Goal: Transaction & Acquisition: Book appointment/travel/reservation

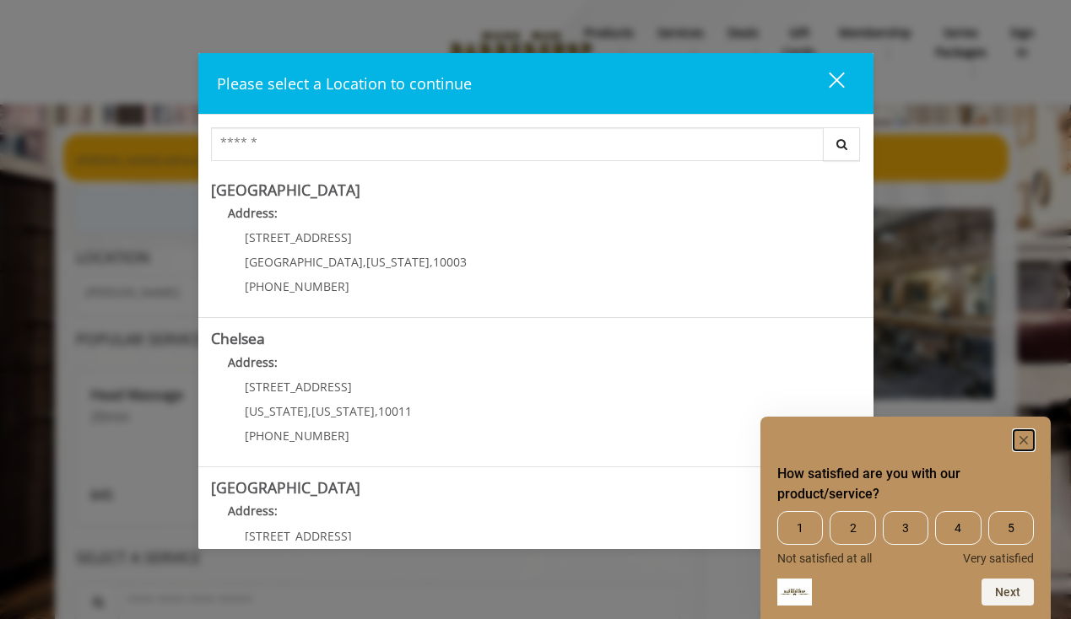
click at [1022, 439] on icon "Hide survey" at bounding box center [1024, 440] width 8 height 8
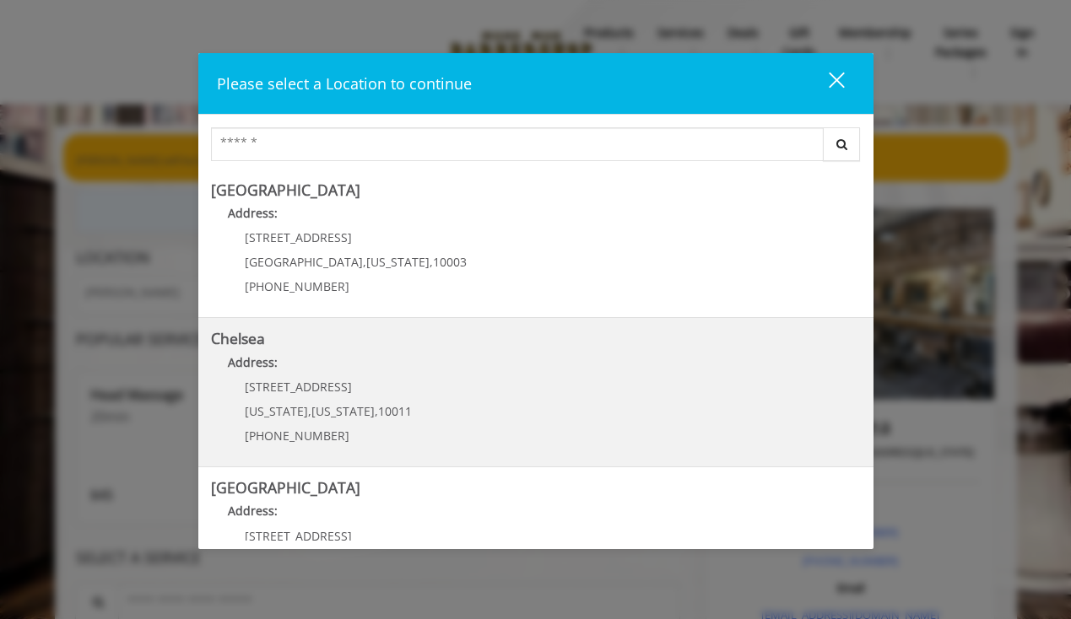
click at [376, 381] on p "[STREET_ADDRESS]" at bounding box center [328, 387] width 167 height 13
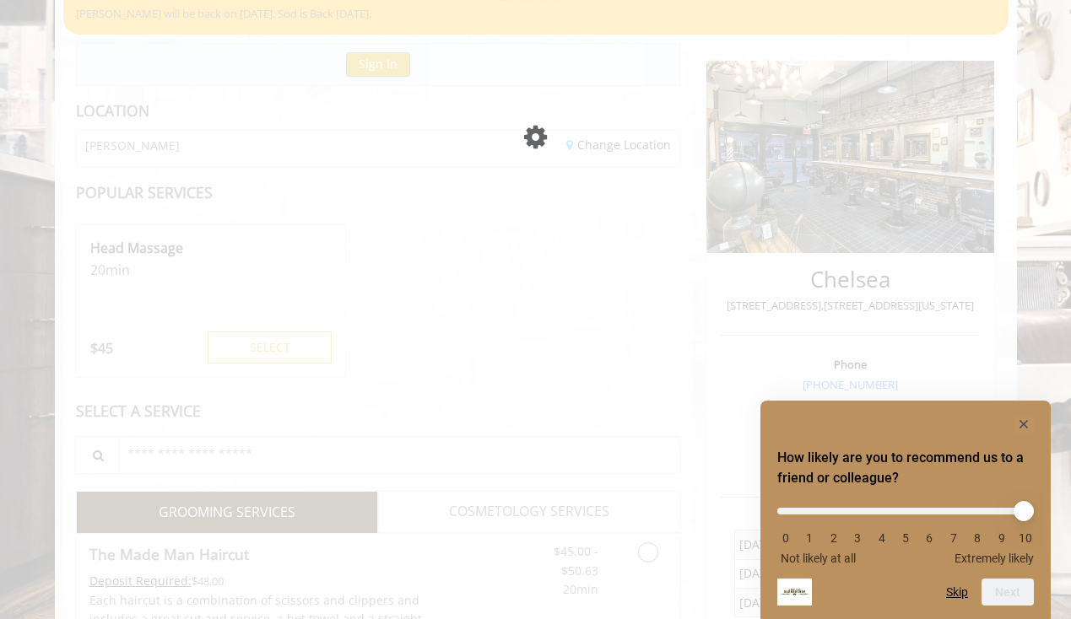
scroll to position [148, 0]
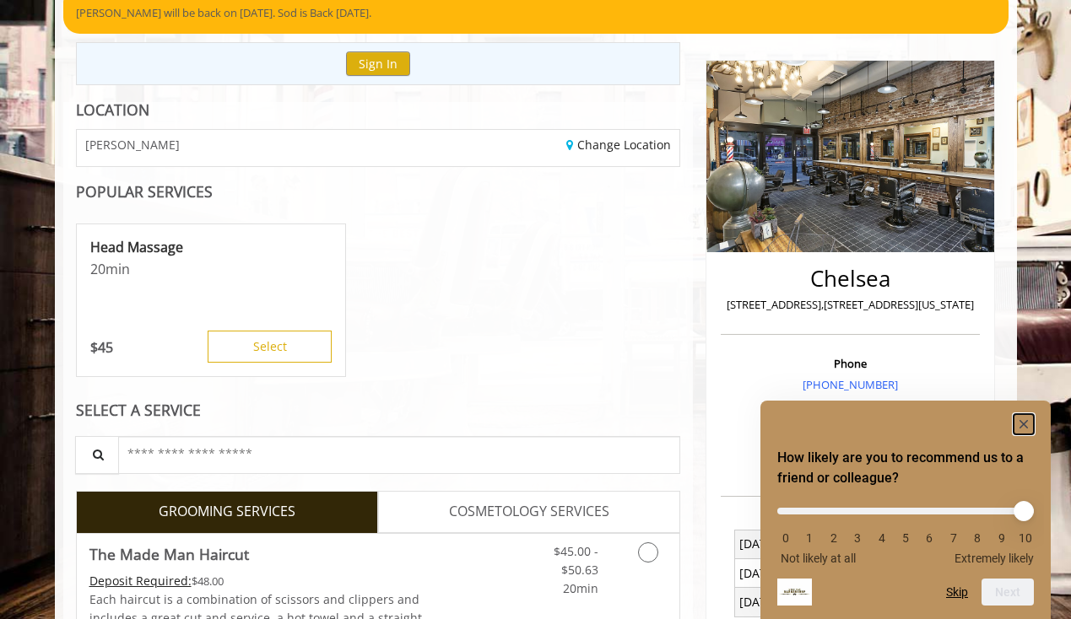
click at [1025, 419] on rect "Hide survey" at bounding box center [1024, 424] width 20 height 20
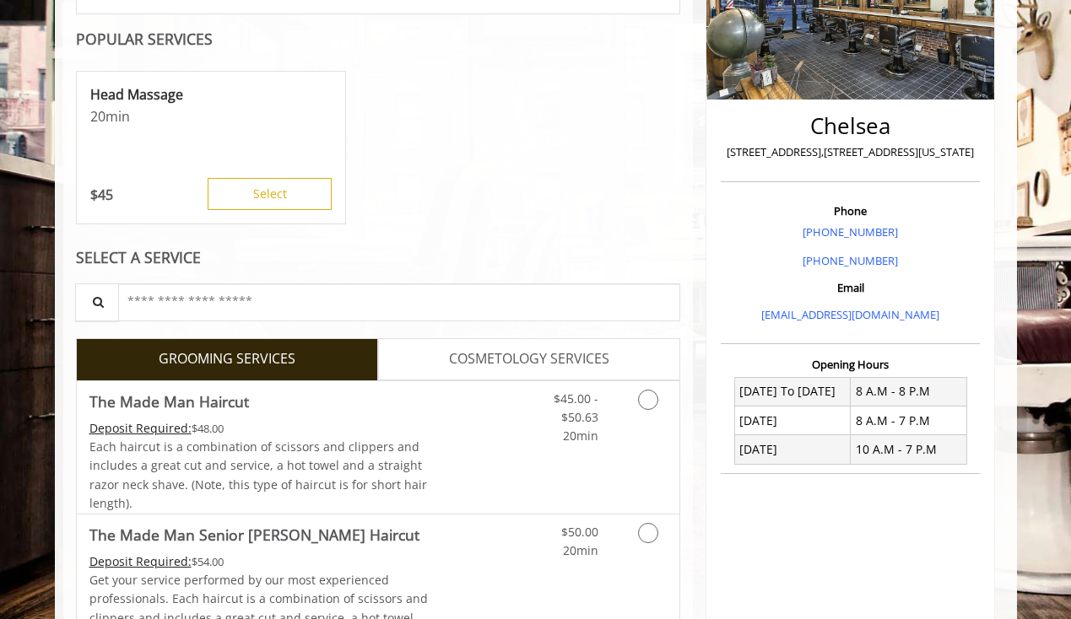
scroll to position [444, 0]
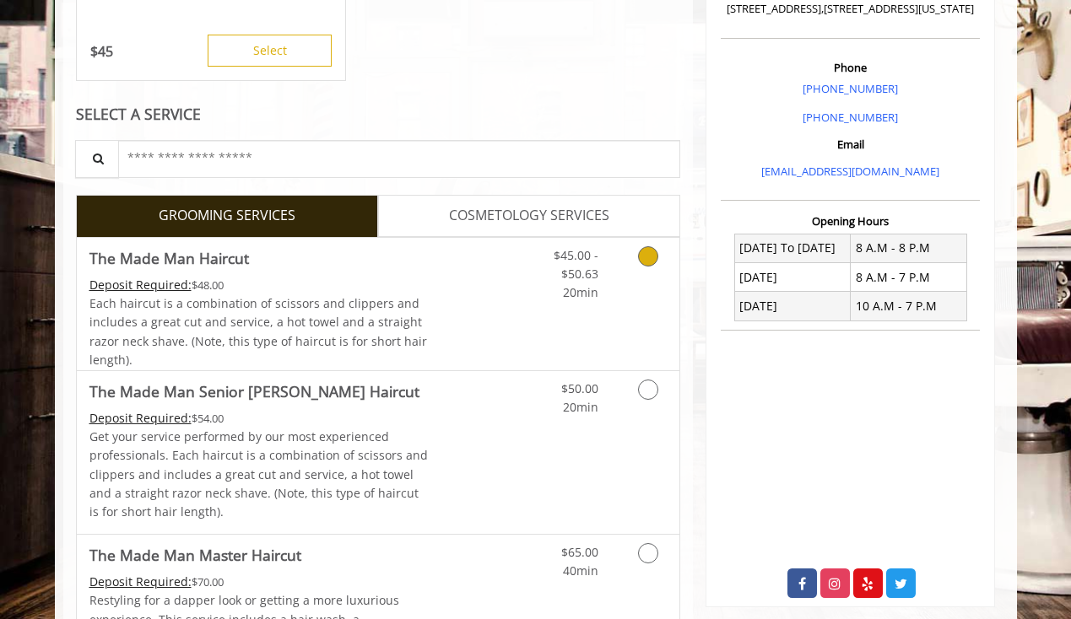
click at [647, 263] on icon "Grooming services" at bounding box center [648, 256] width 20 height 20
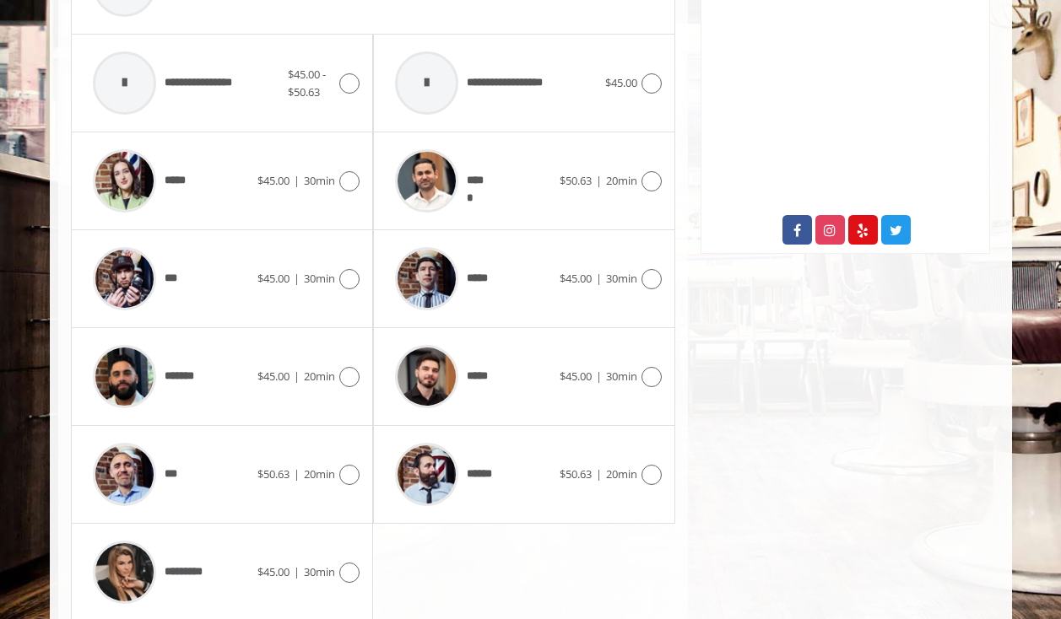
scroll to position [858, 0]
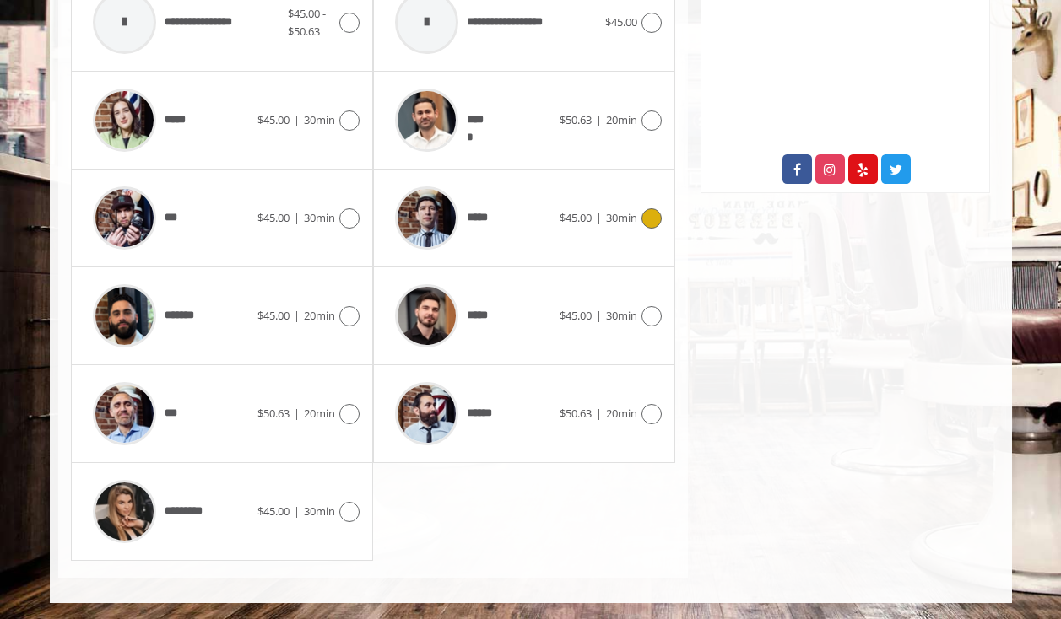
click at [654, 218] on icon at bounding box center [651, 218] width 20 height 20
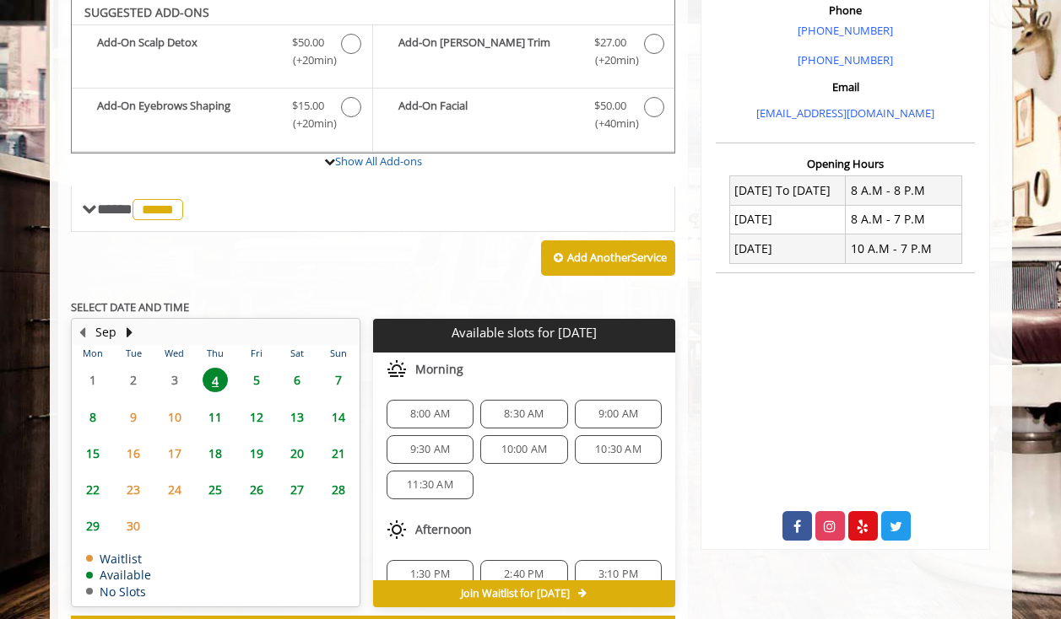
scroll to position [499, 0]
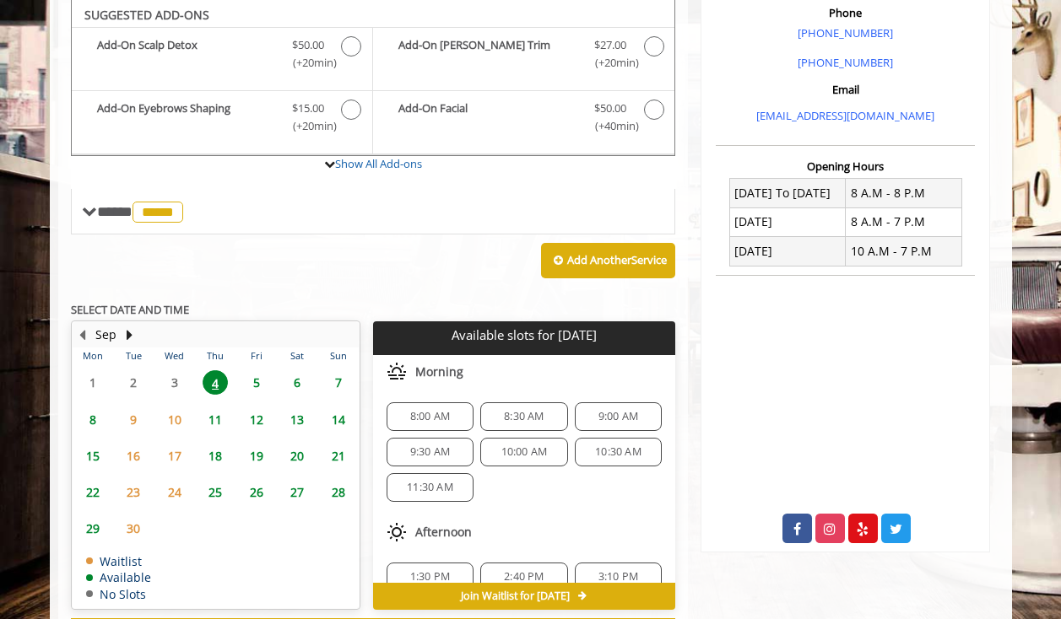
click at [439, 447] on span "9:30 AM" at bounding box center [430, 453] width 40 height 14
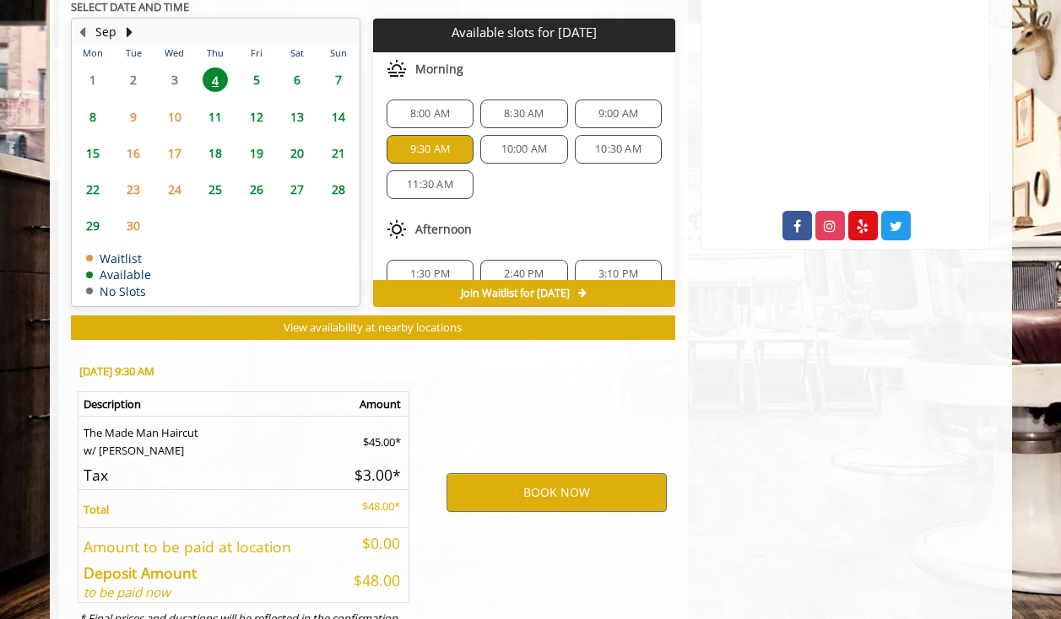
scroll to position [877, 0]
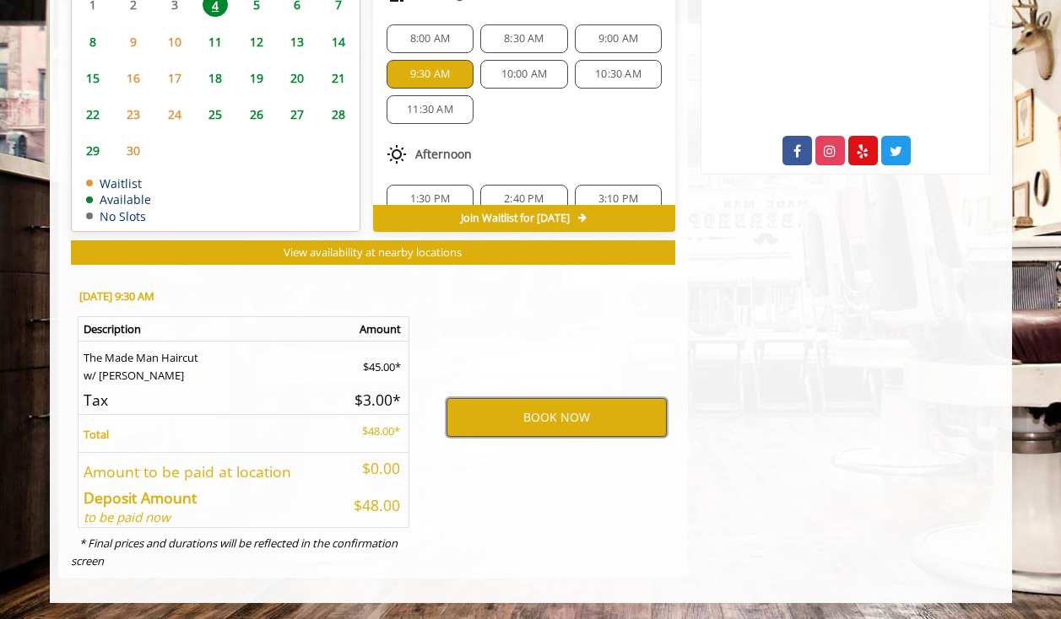
click at [526, 412] on button "BOOK NOW" at bounding box center [556, 417] width 220 height 39
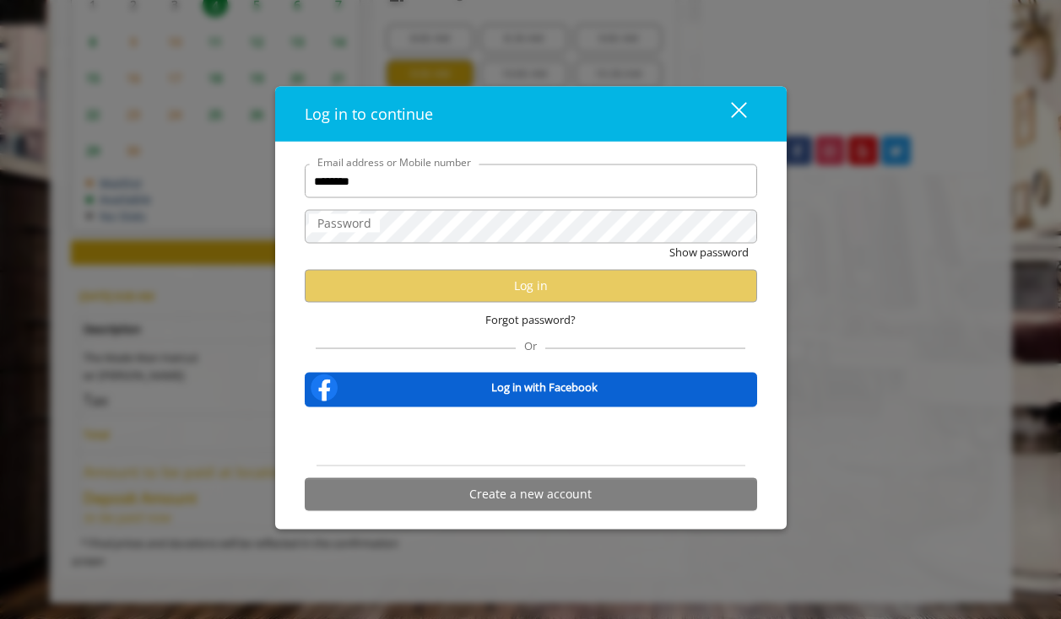
type input "**********"
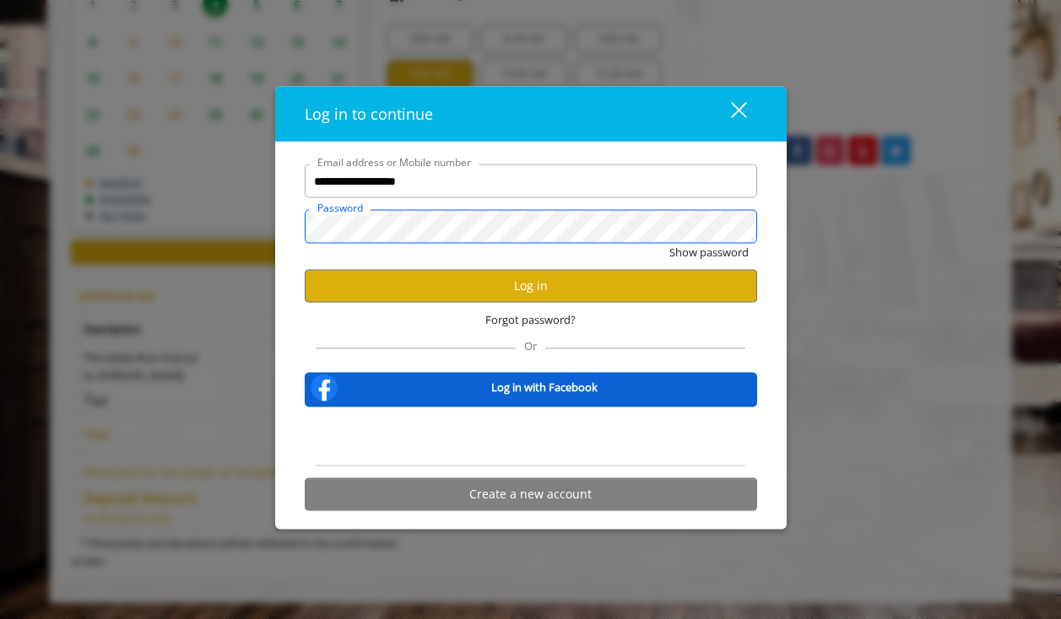
click at [669, 244] on button "Show password" at bounding box center [708, 253] width 79 height 18
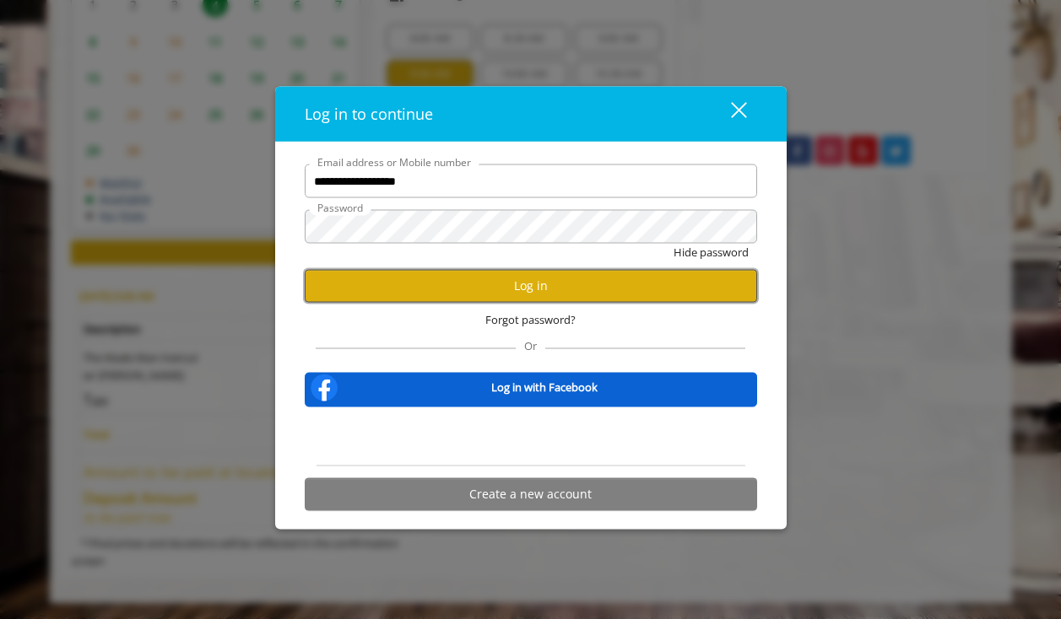
click at [458, 286] on button "Log in" at bounding box center [531, 285] width 452 height 33
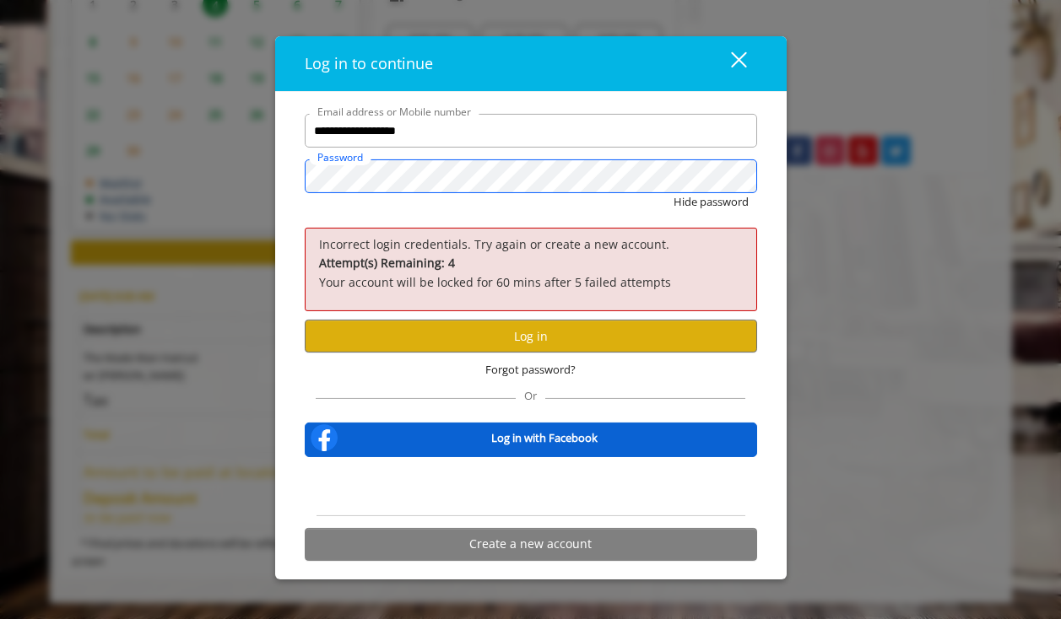
click at [245, 142] on div "**********" at bounding box center [530, 309] width 1061 height 619
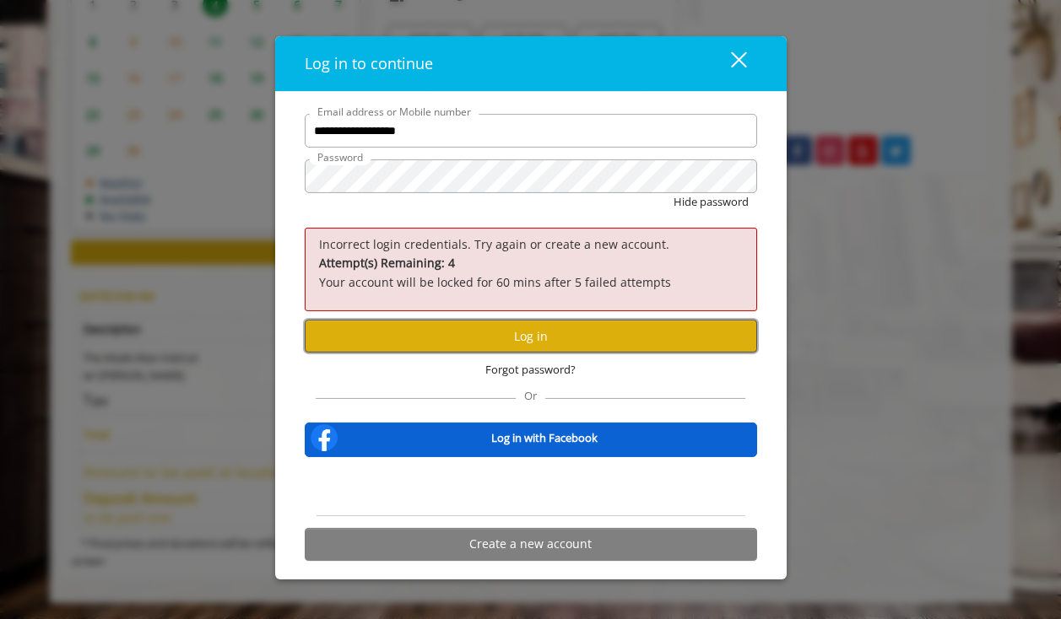
click at [555, 342] on button "Log in" at bounding box center [531, 336] width 452 height 33
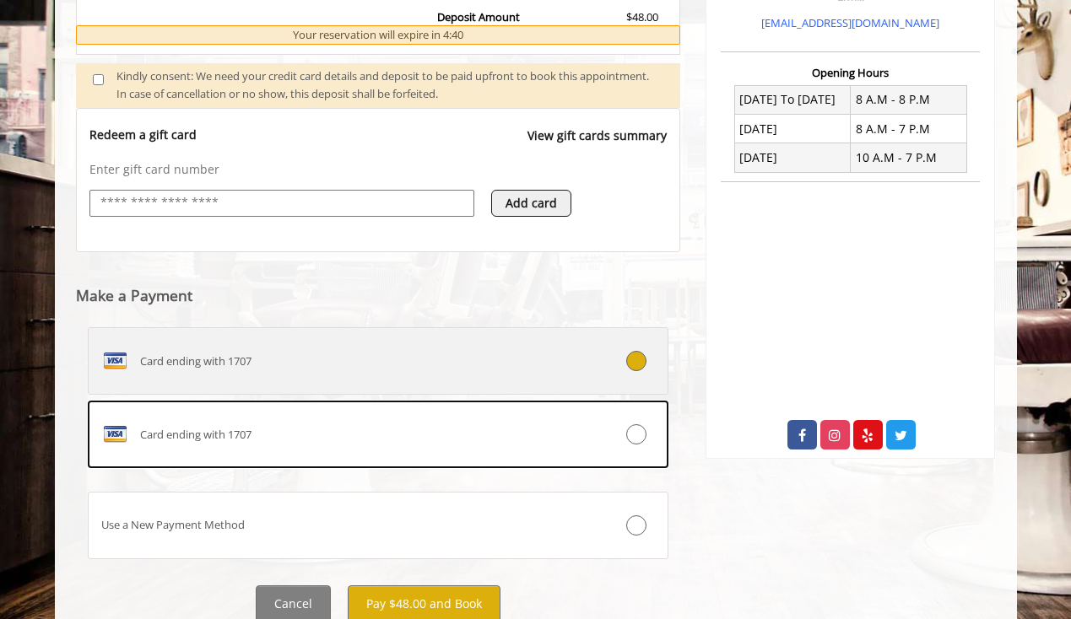
scroll to position [656, 0]
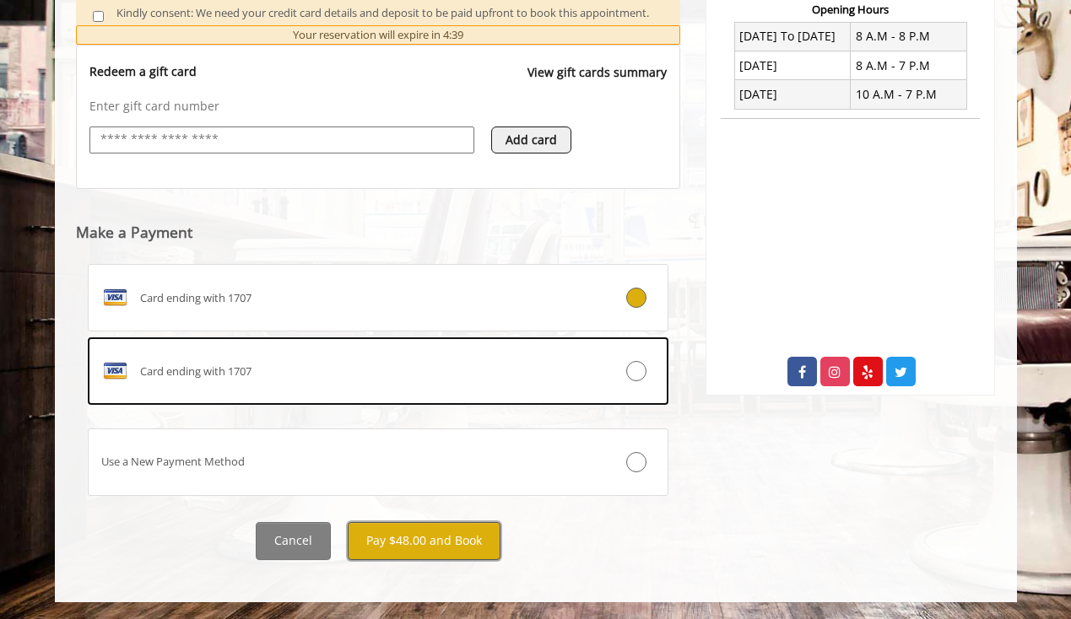
click at [427, 539] on button "Pay $48.00 and Book" at bounding box center [424, 541] width 153 height 38
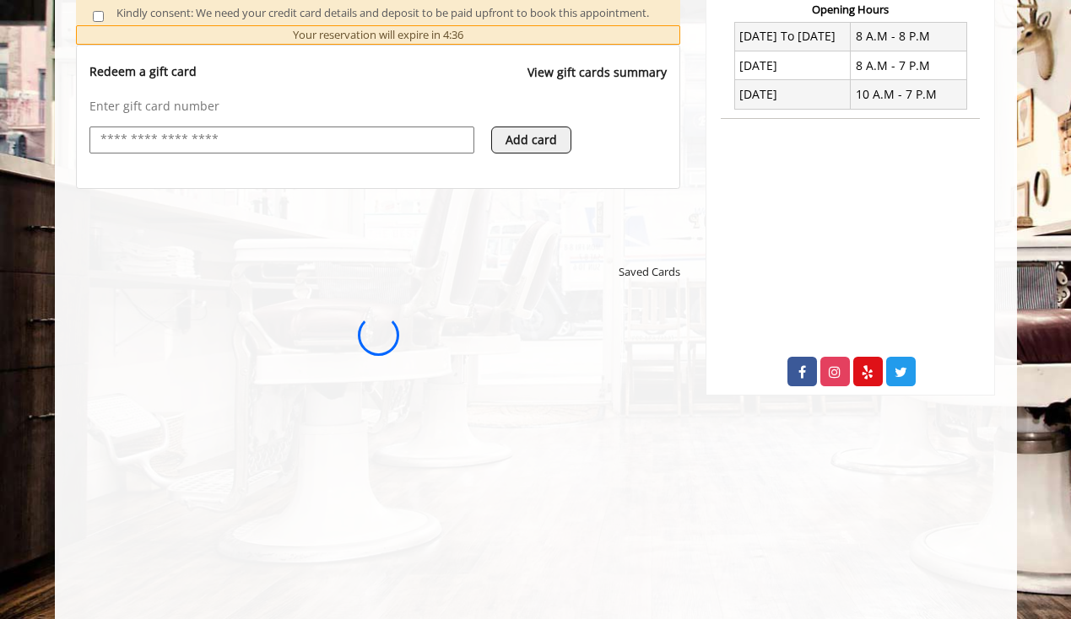
scroll to position [0, 0]
